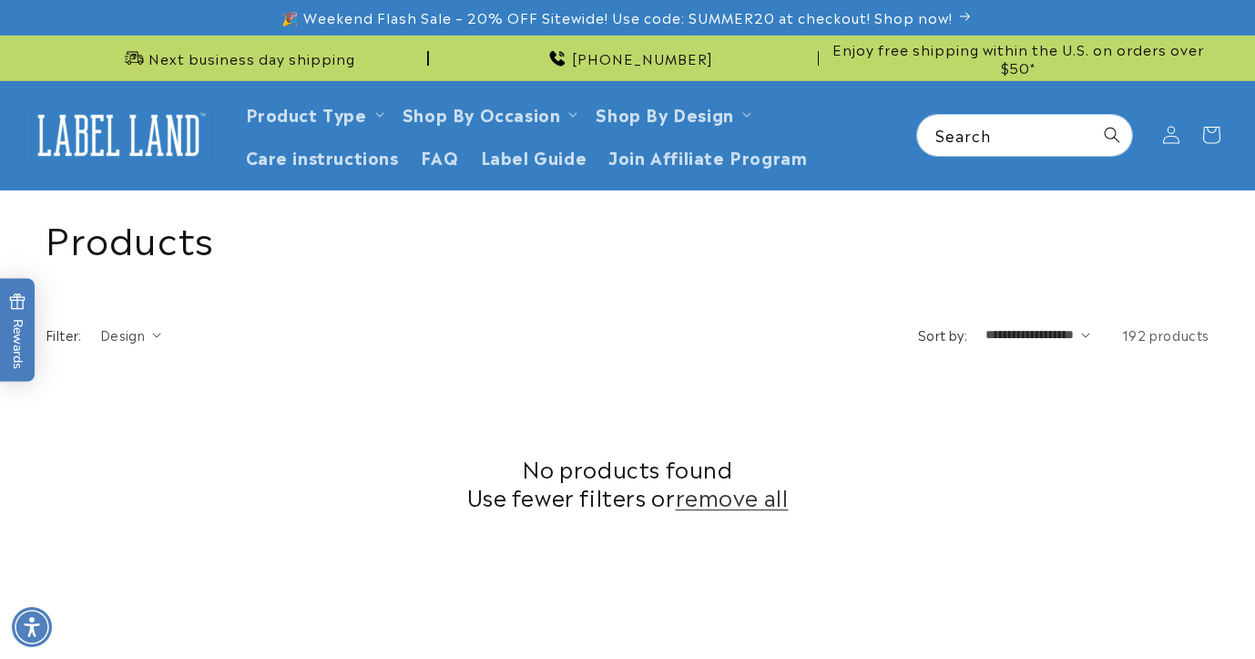
scroll to position [742, 0]
